Goal: Task Accomplishment & Management: Complete application form

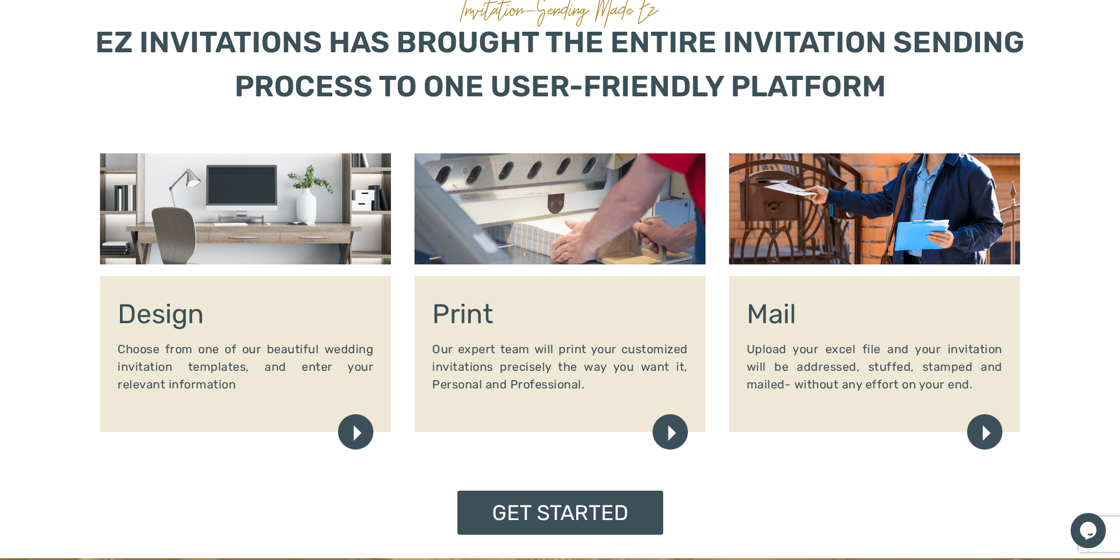
scroll to position [1372, 0]
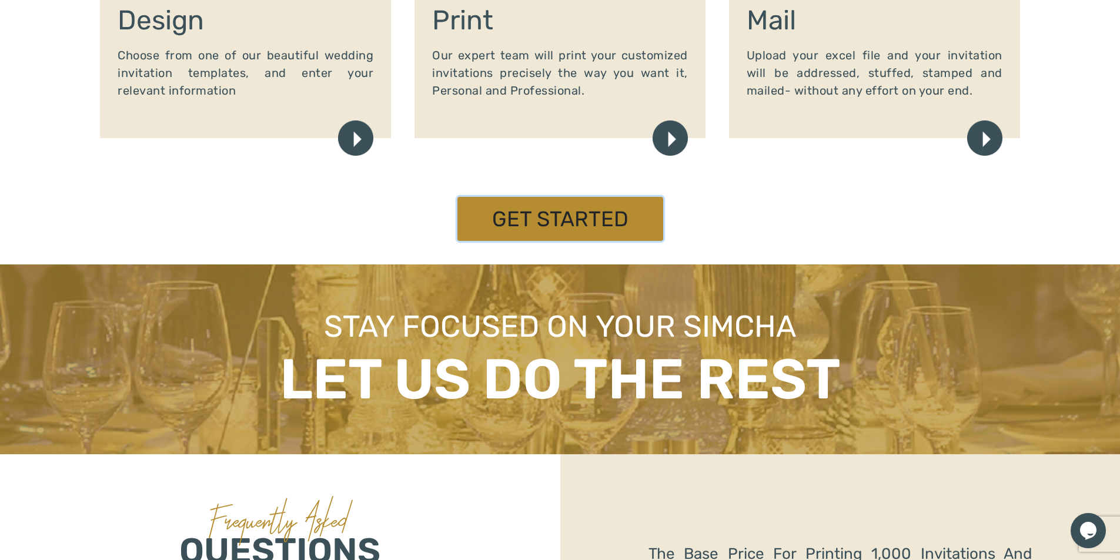
click at [562, 226] on link "Get Started" at bounding box center [560, 219] width 206 height 44
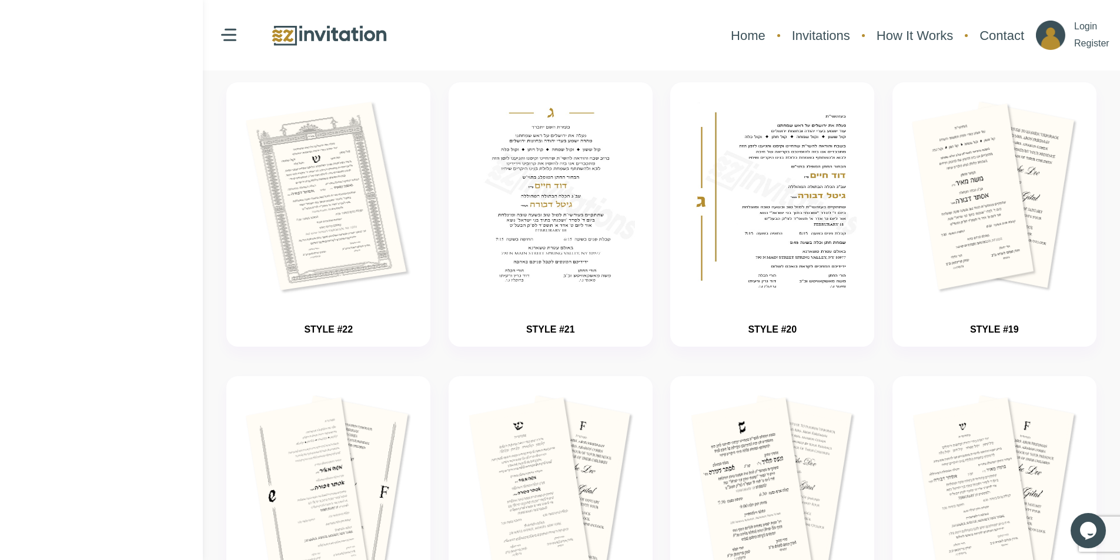
scroll to position [490, 0]
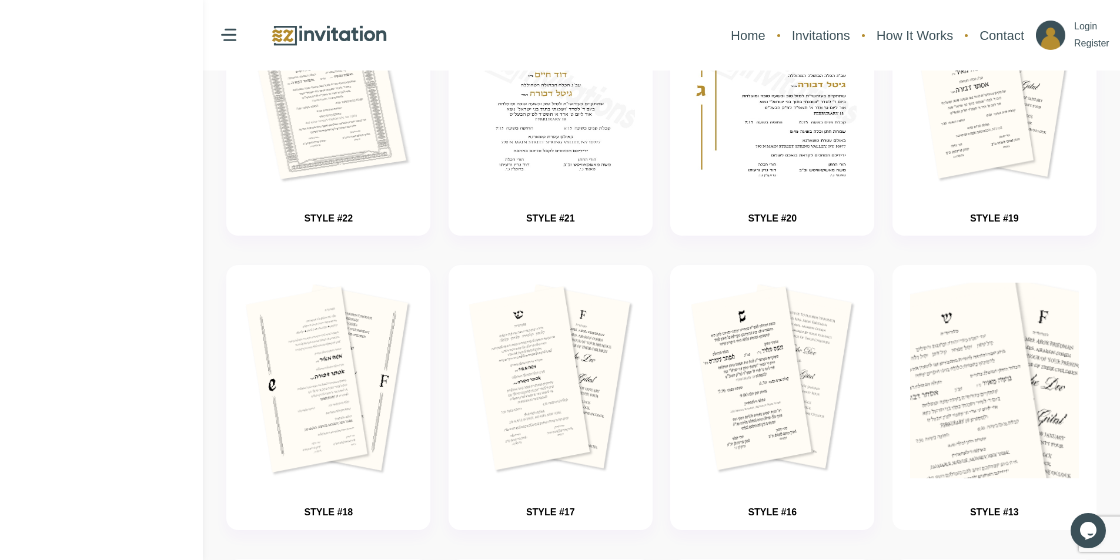
click at [963, 383] on img "button" at bounding box center [994, 416] width 253 height 294
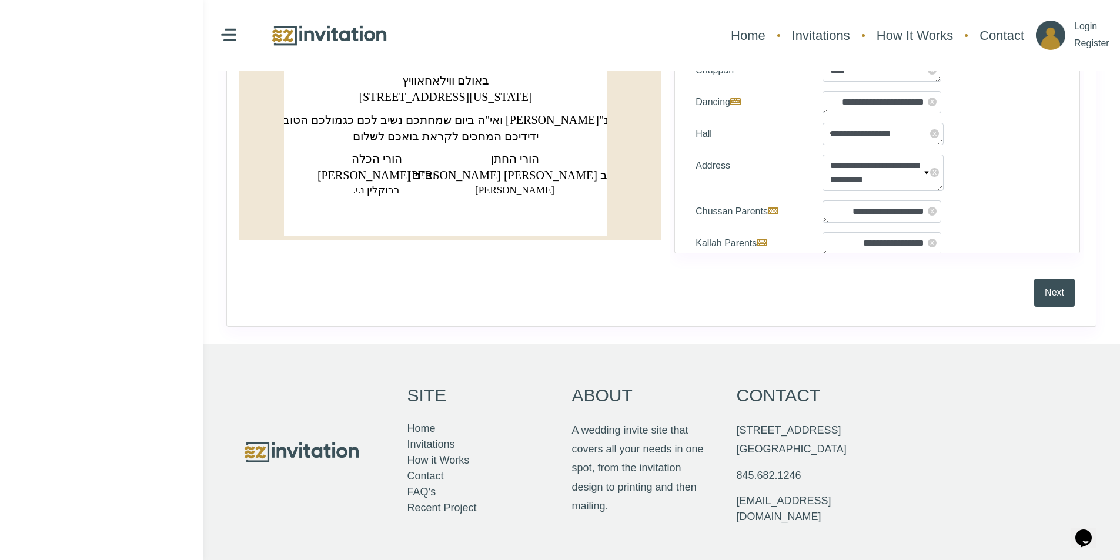
scroll to position [551, 0]
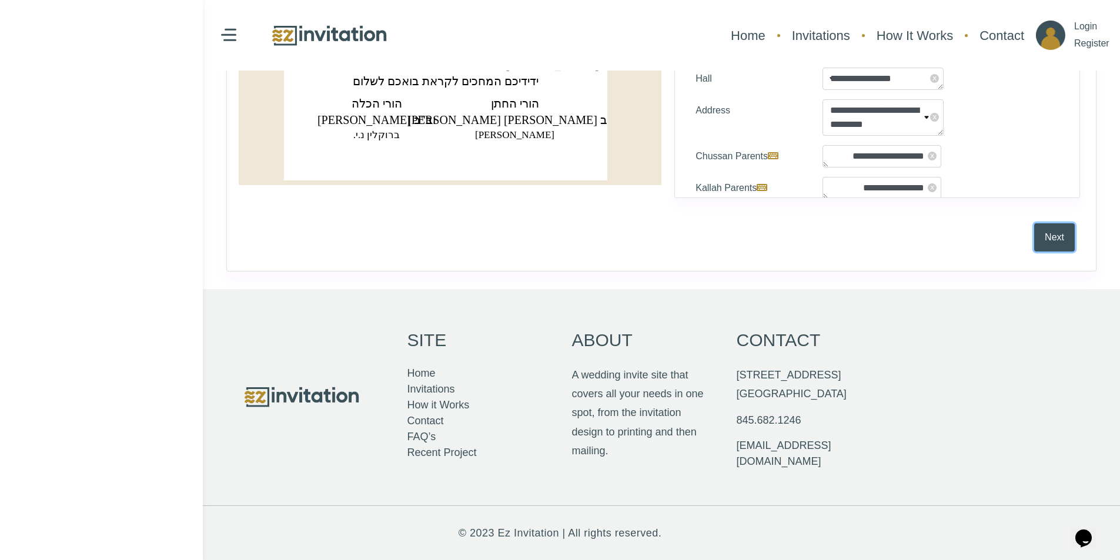
click at [1045, 235] on button "Next" at bounding box center [1054, 237] width 41 height 28
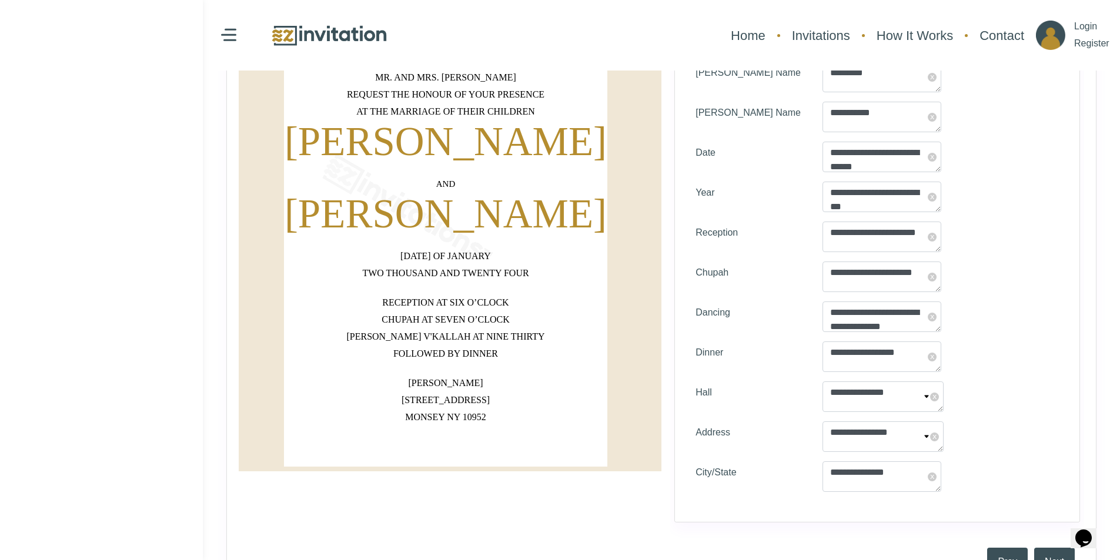
scroll to position [392, 0]
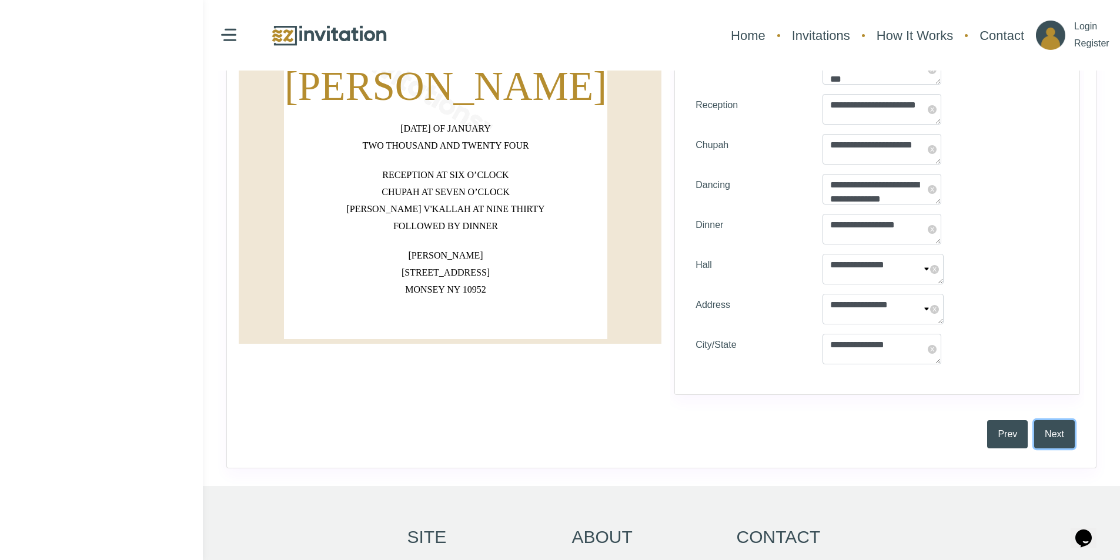
click at [1057, 437] on button "Next" at bounding box center [1054, 434] width 41 height 28
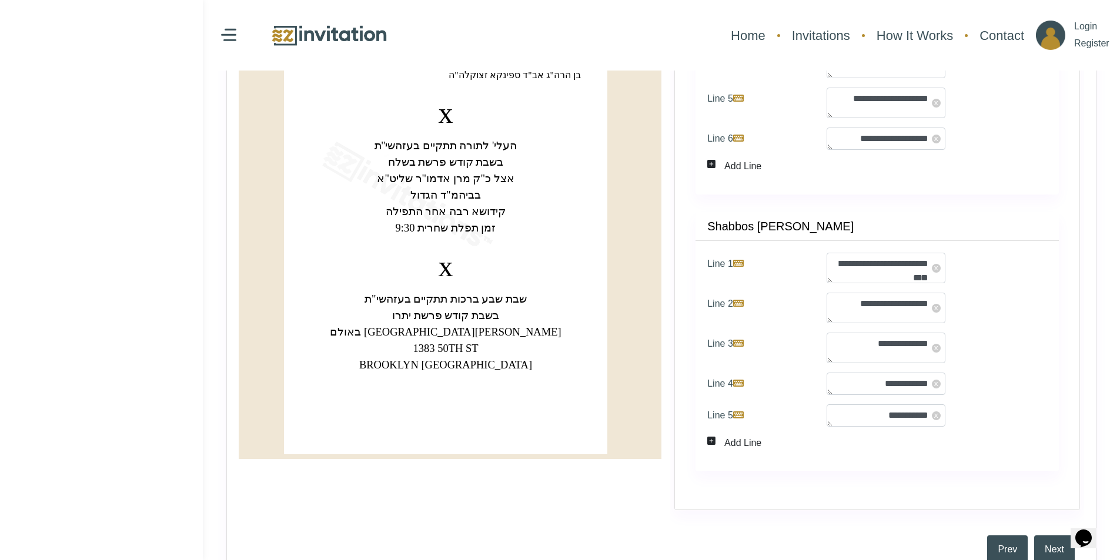
scroll to position [392, 0]
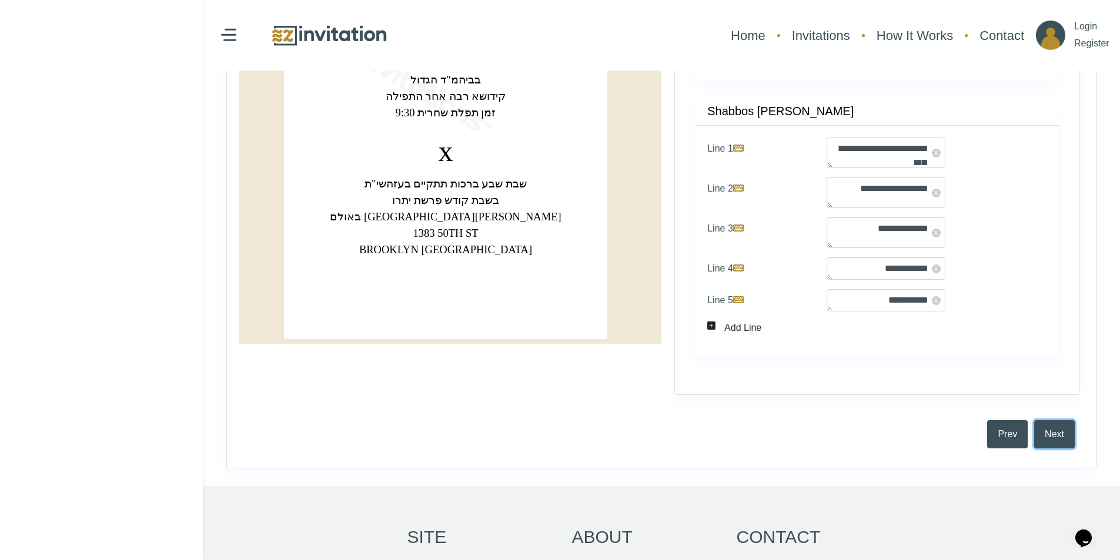
click at [1062, 437] on button "Next" at bounding box center [1054, 434] width 41 height 28
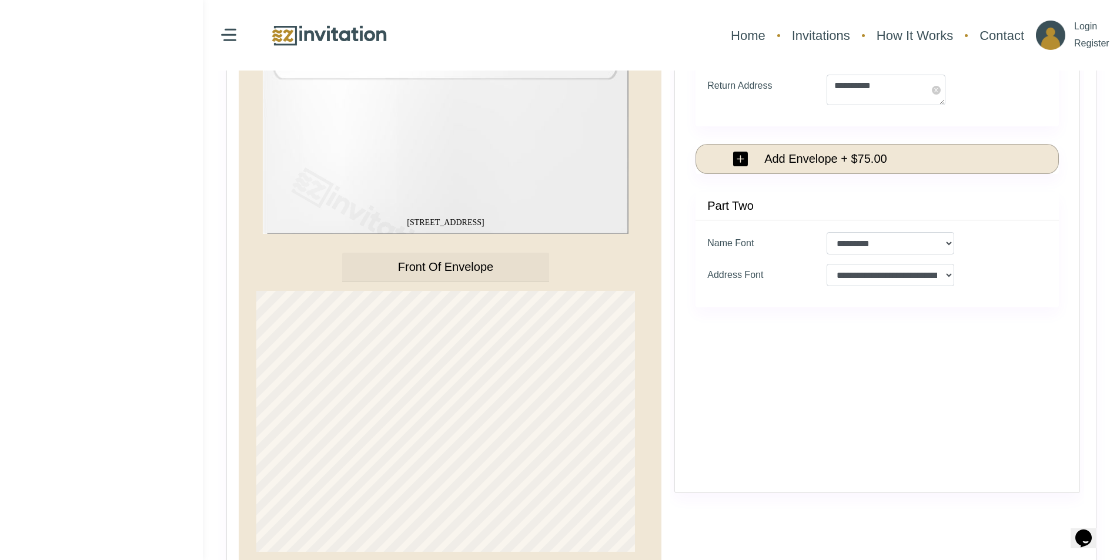
scroll to position [588, 0]
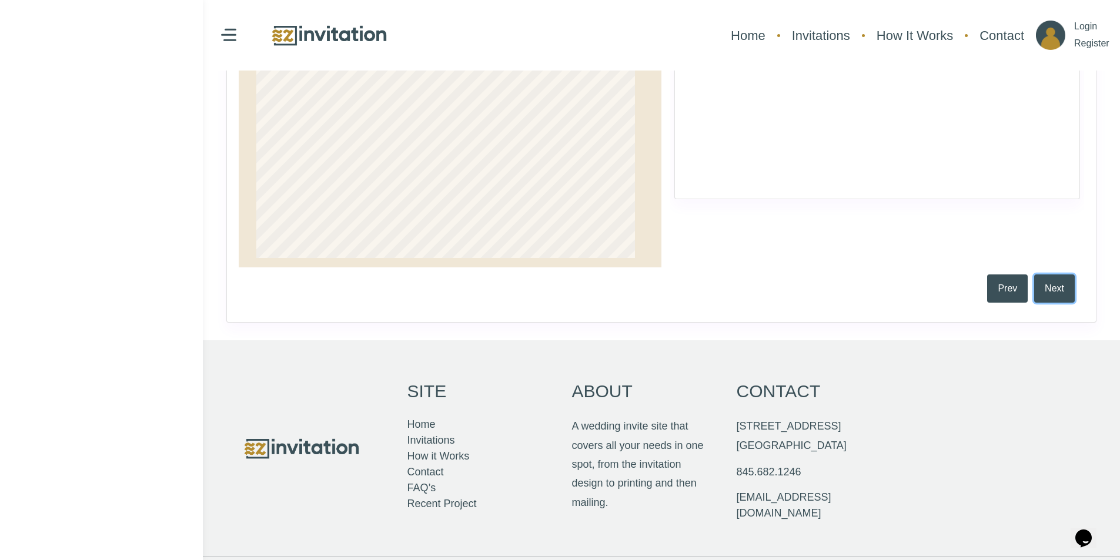
click at [1057, 285] on button "Next" at bounding box center [1054, 289] width 41 height 28
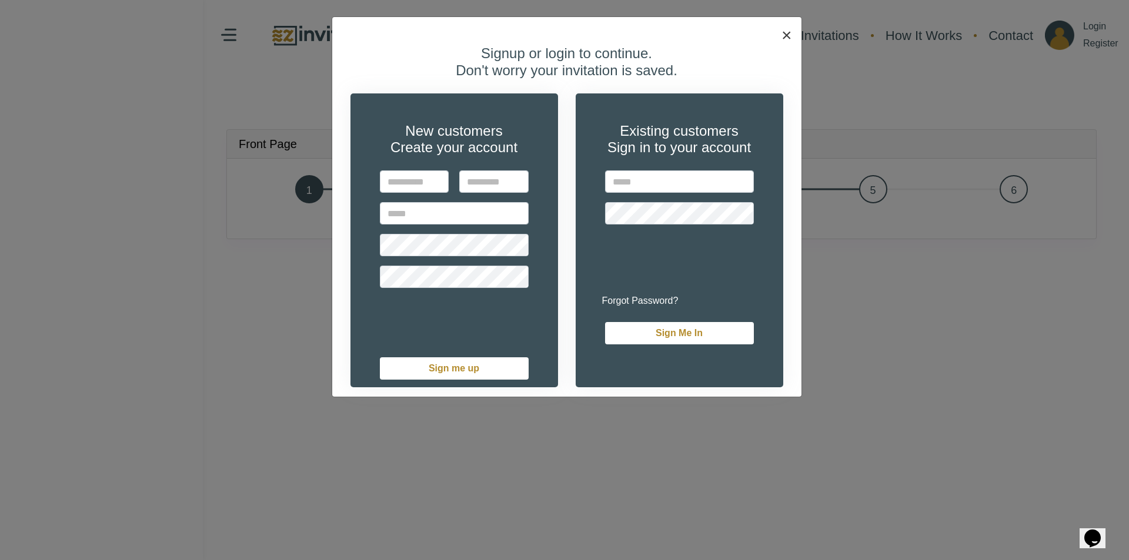
click at [789, 29] on span "×" at bounding box center [786, 34] width 11 height 19
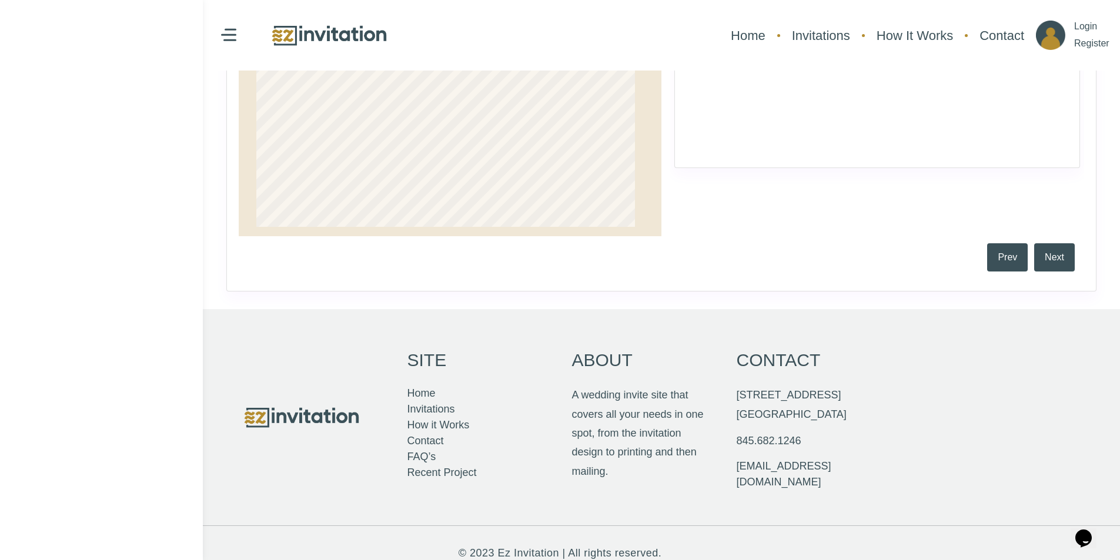
scroll to position [640, 0]
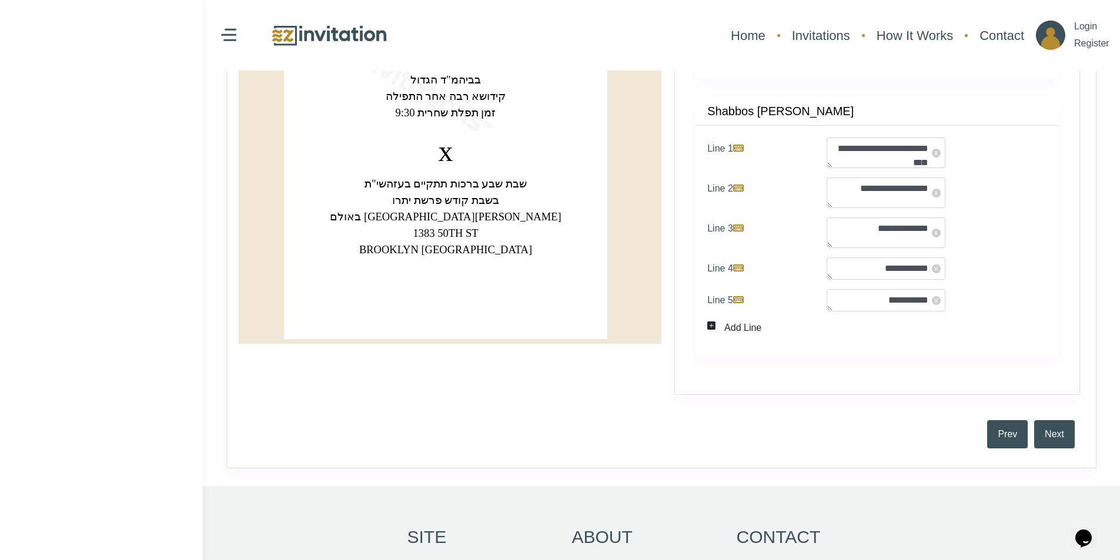
scroll to position [589, 0]
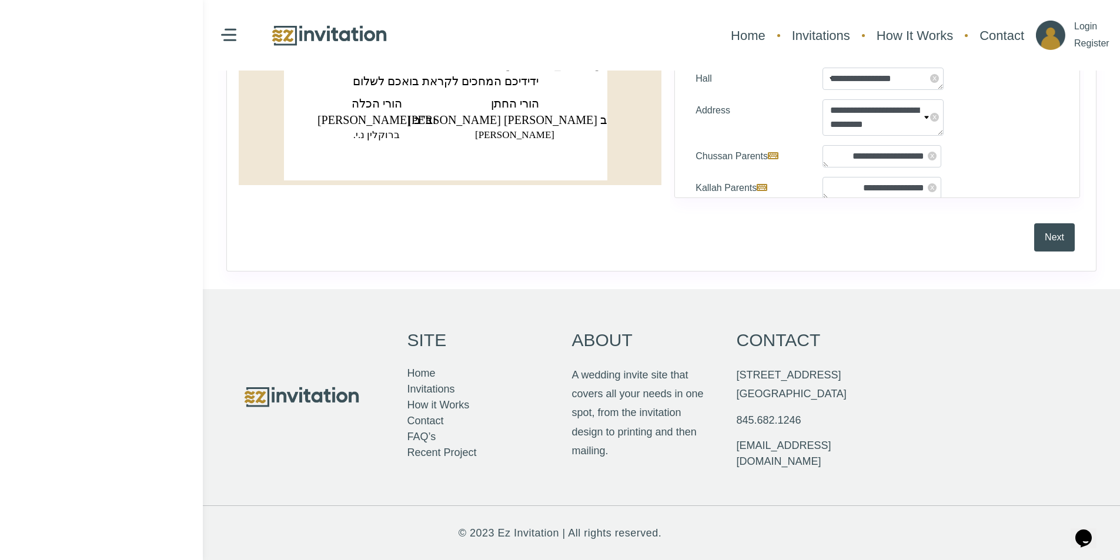
scroll to position [551, 0]
